Goal: Transaction & Acquisition: Download file/media

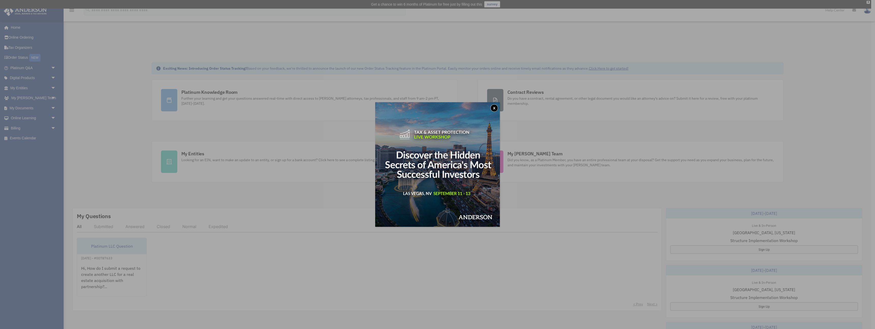
click at [494, 109] on button "x" at bounding box center [494, 108] width 8 height 8
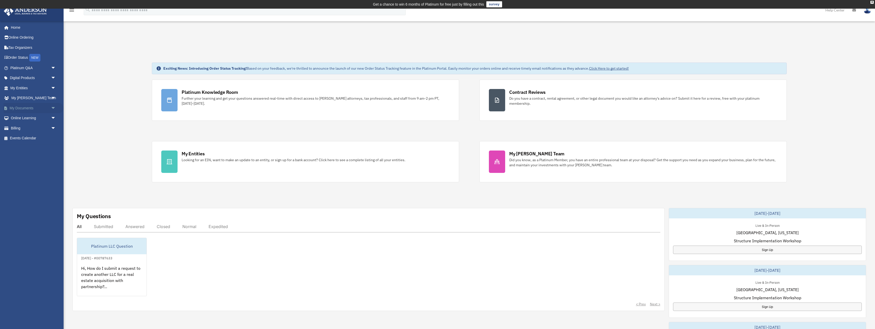
click at [53, 108] on span "arrow_drop_down" at bounding box center [56, 108] width 10 height 10
click at [22, 119] on link "Box" at bounding box center [35, 118] width 56 height 10
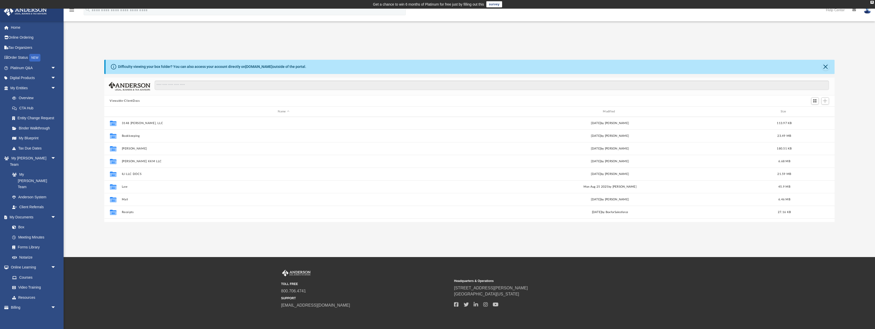
scroll to position [116, 730]
click at [53, 212] on span "arrow_drop_down" at bounding box center [56, 217] width 10 height 10
click at [53, 212] on span "arrow_drop_up" at bounding box center [56, 217] width 10 height 10
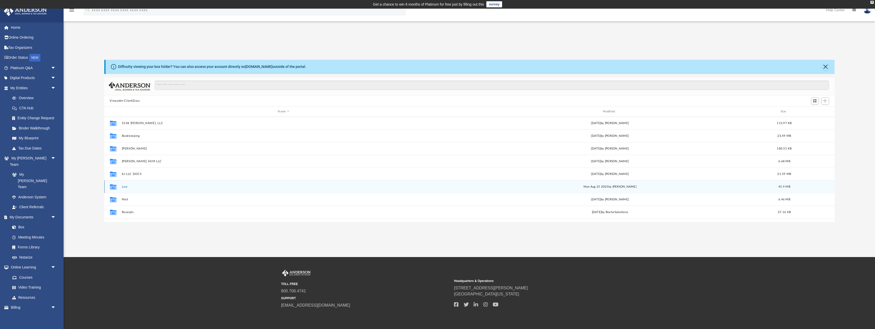
click at [114, 189] on icon "Collaborated Folder" at bounding box center [113, 187] width 8 height 8
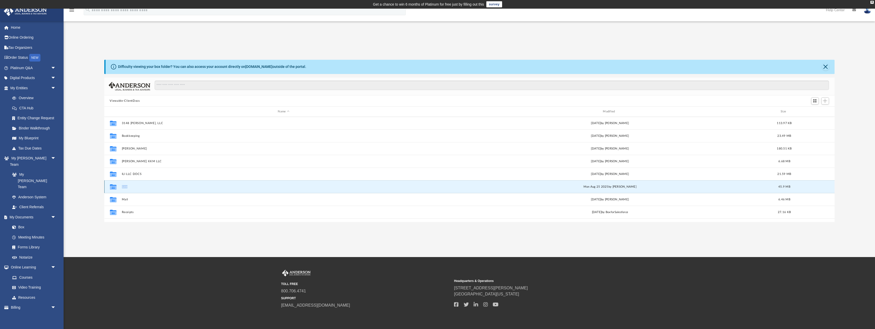
click at [114, 189] on icon "Collaborated Folder" at bounding box center [113, 187] width 8 height 8
click at [123, 187] on button "Law" at bounding box center [284, 186] width 324 height 3
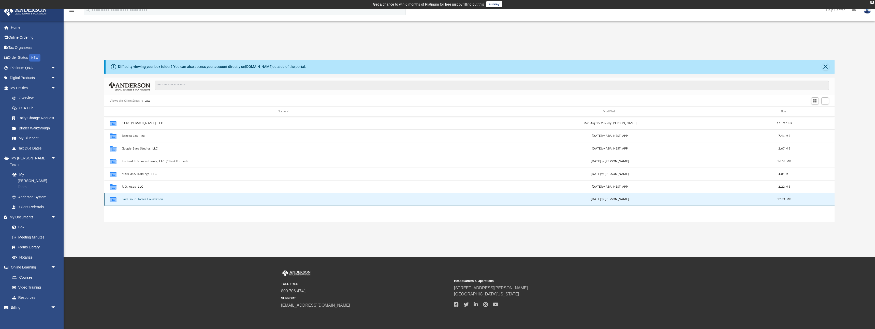
click at [148, 198] on button "Save Your Homes Foundation" at bounding box center [284, 199] width 324 height 3
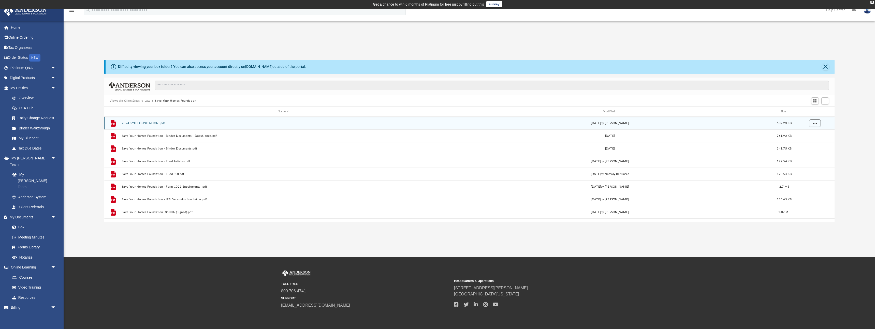
click at [816, 124] on span "More options" at bounding box center [814, 123] width 4 height 3
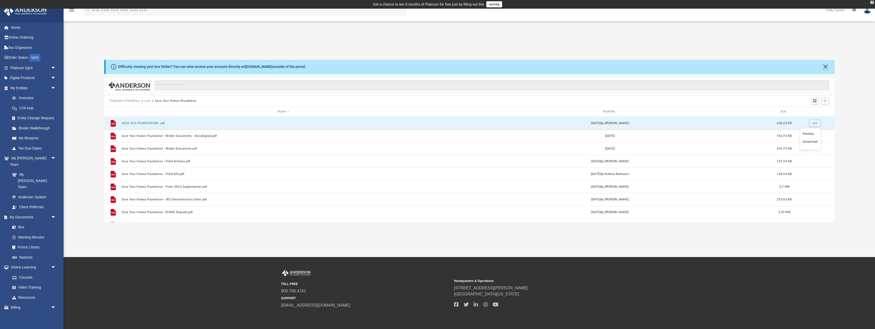
click at [813, 143] on li "Download" at bounding box center [809, 141] width 15 height 5
click at [815, 123] on span "More options" at bounding box center [814, 123] width 4 height 3
click at [813, 141] on li "Download" at bounding box center [809, 141] width 15 height 5
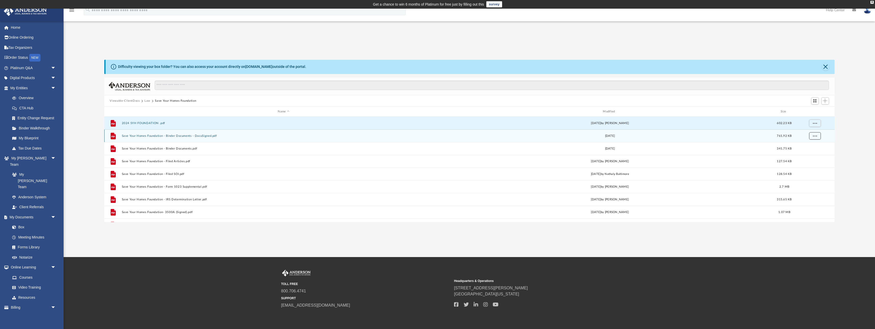
click at [817, 136] on button "More options" at bounding box center [815, 136] width 12 height 8
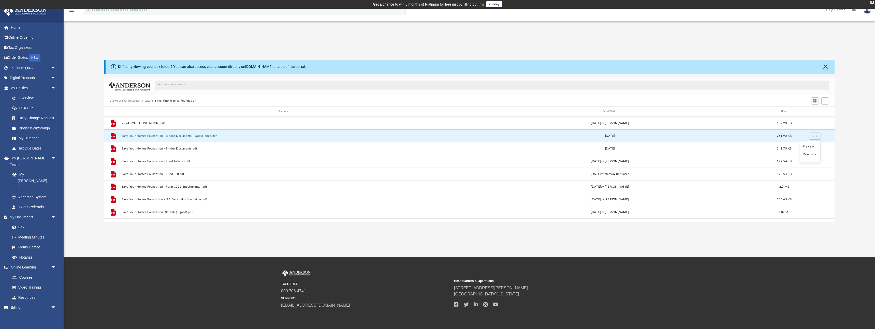
click at [814, 156] on li "Download" at bounding box center [809, 154] width 15 height 5
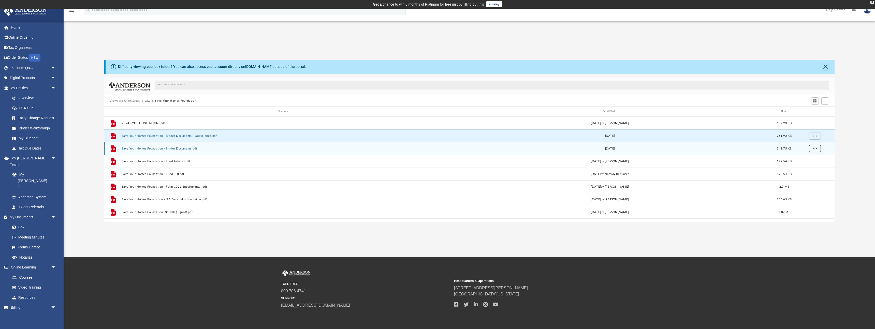
click at [817, 149] on button "More options" at bounding box center [815, 149] width 12 height 8
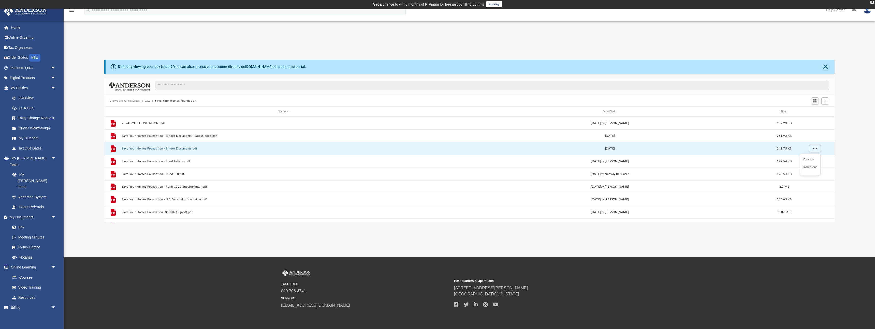
click at [812, 168] on li "Download" at bounding box center [809, 167] width 15 height 5
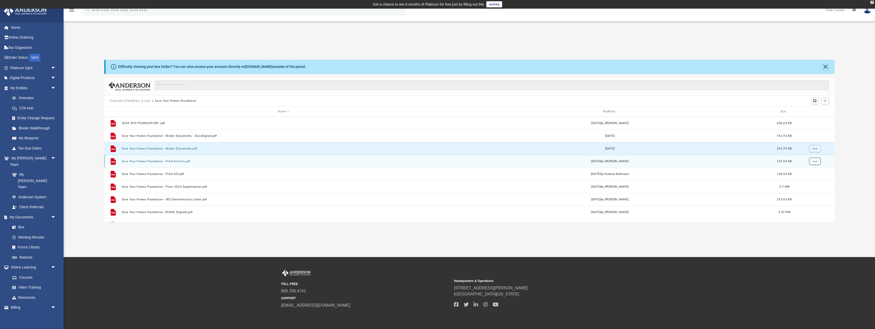
click at [811, 162] on button "More options" at bounding box center [815, 162] width 12 height 8
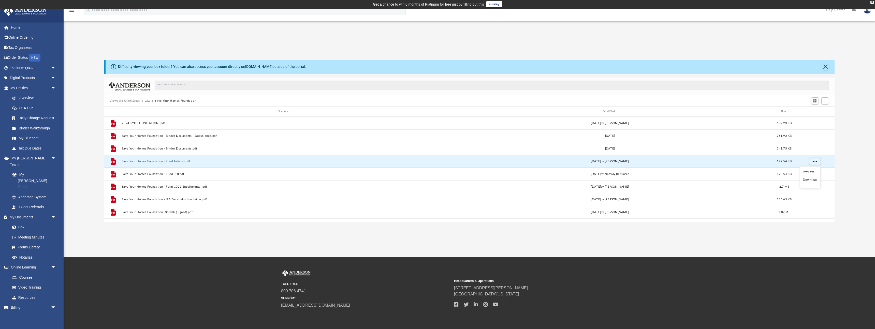
click at [813, 180] on li "Download" at bounding box center [809, 179] width 15 height 5
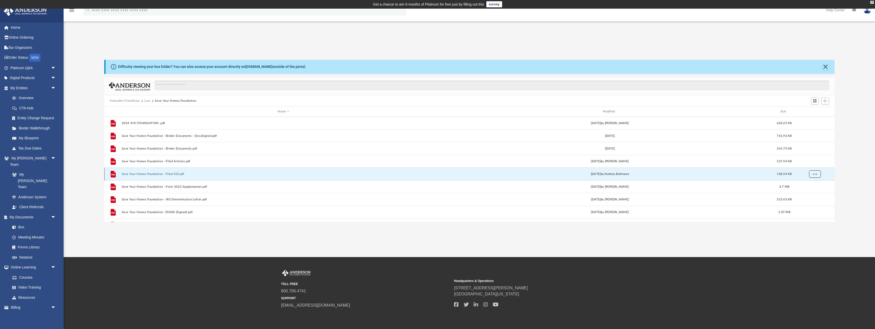
click at [812, 176] on button "More options" at bounding box center [815, 174] width 12 height 8
click at [812, 193] on li "Download" at bounding box center [809, 192] width 15 height 5
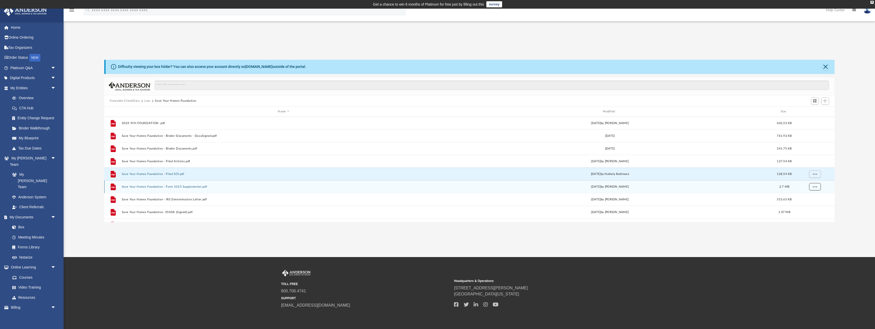
click at [814, 189] on button "More options" at bounding box center [815, 187] width 12 height 8
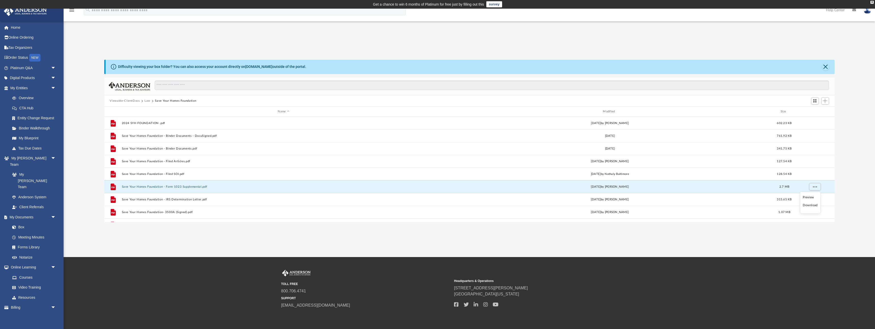
click at [814, 205] on li "Download" at bounding box center [809, 205] width 15 height 5
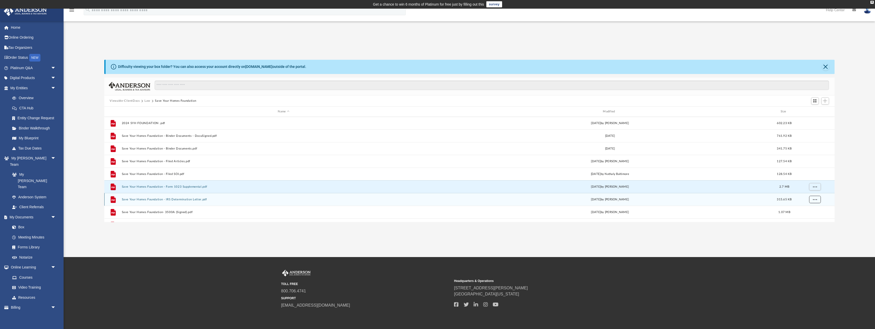
click at [816, 201] on span "More options" at bounding box center [814, 199] width 4 height 3
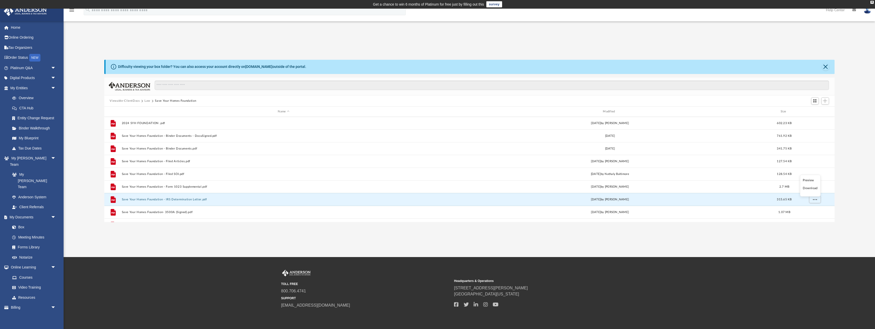
click at [812, 190] on li "Download" at bounding box center [809, 188] width 15 height 5
click at [814, 213] on span "More options" at bounding box center [814, 212] width 4 height 3
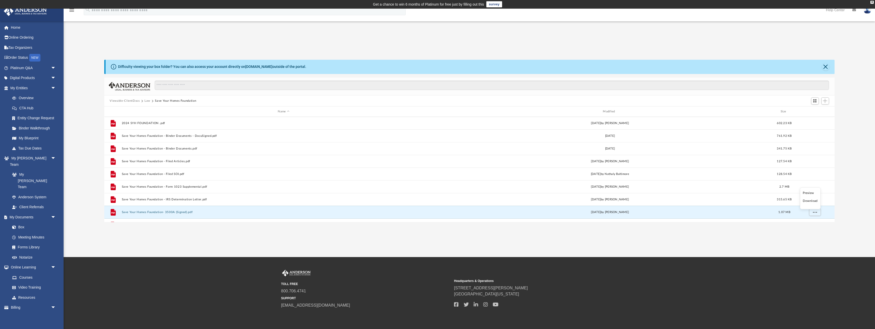
click at [811, 202] on li "Download" at bounding box center [809, 200] width 15 height 5
